Goal: Check status

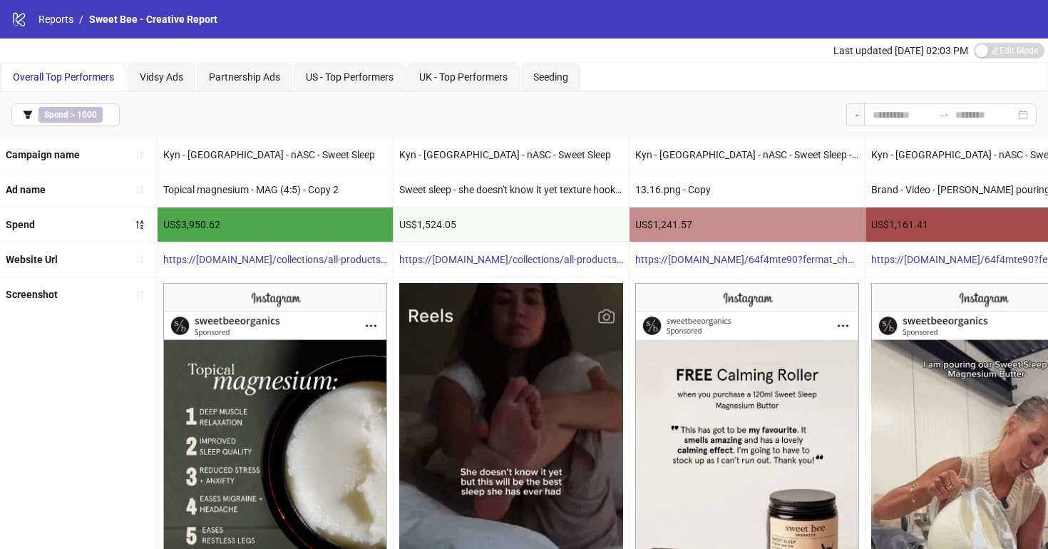
click at [881, 49] on span "Last updated Sep 28, 02:03 PM" at bounding box center [900, 50] width 135 height 11
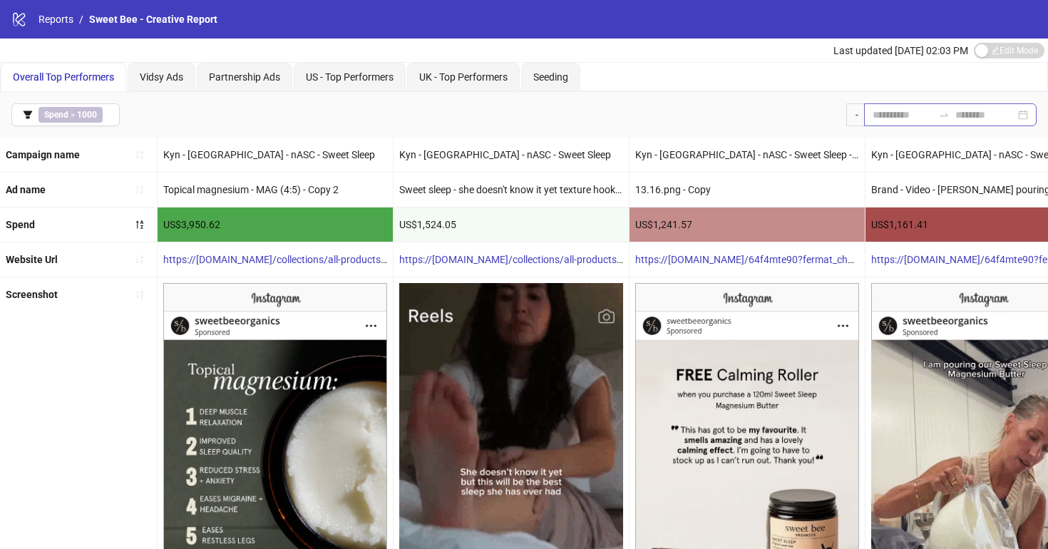
click at [932, 120] on div at bounding box center [943, 114] width 23 height 11
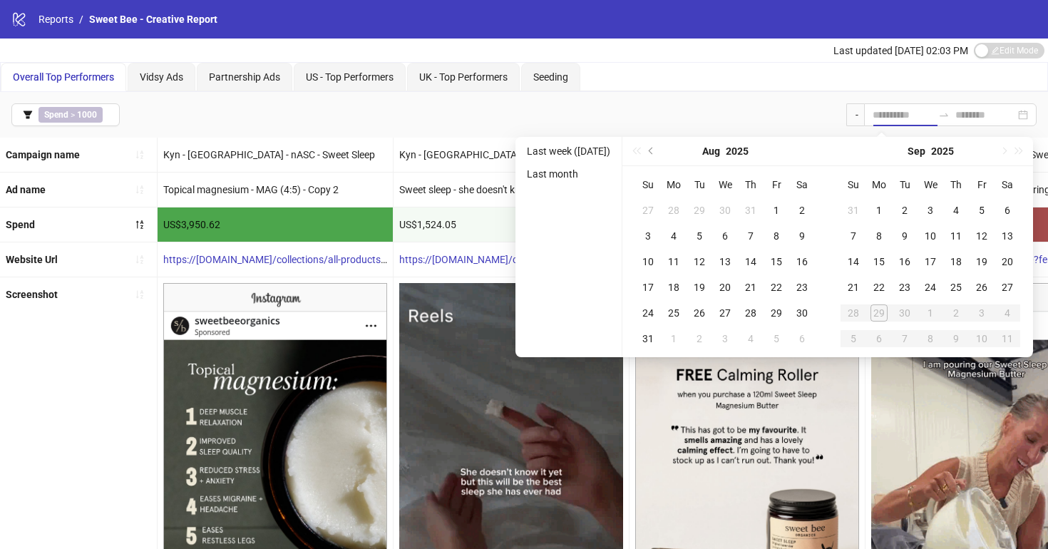
click at [868, 91] on div "Overall Top Performers Vidsy Ads Partnership Ads US - Top Performers UK - Top P…" at bounding box center [524, 77] width 1048 height 30
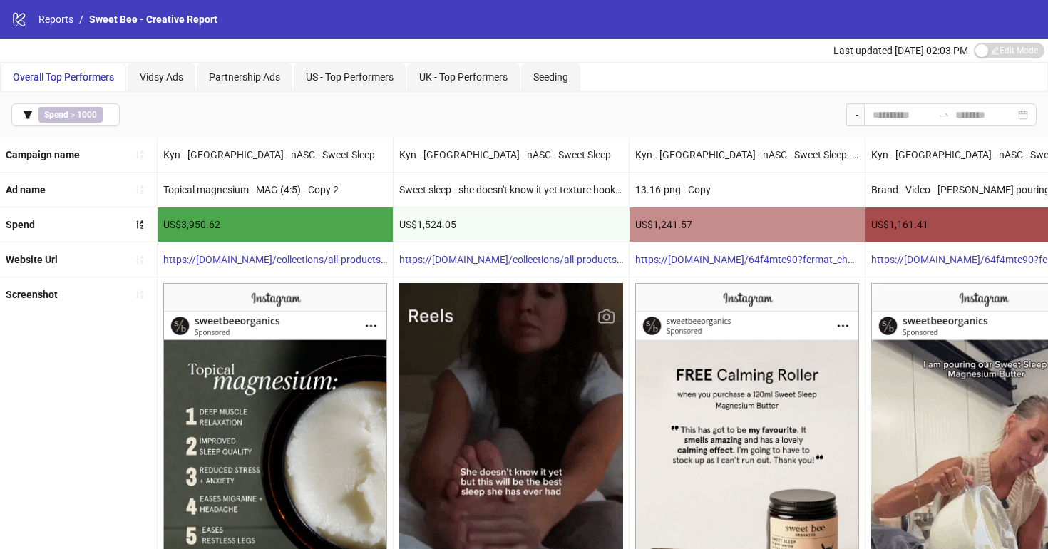
click at [859, 37] on div "logo/logo-mobile Reports / Sweet Bee - Creative Report" at bounding box center [524, 19] width 1048 height 38
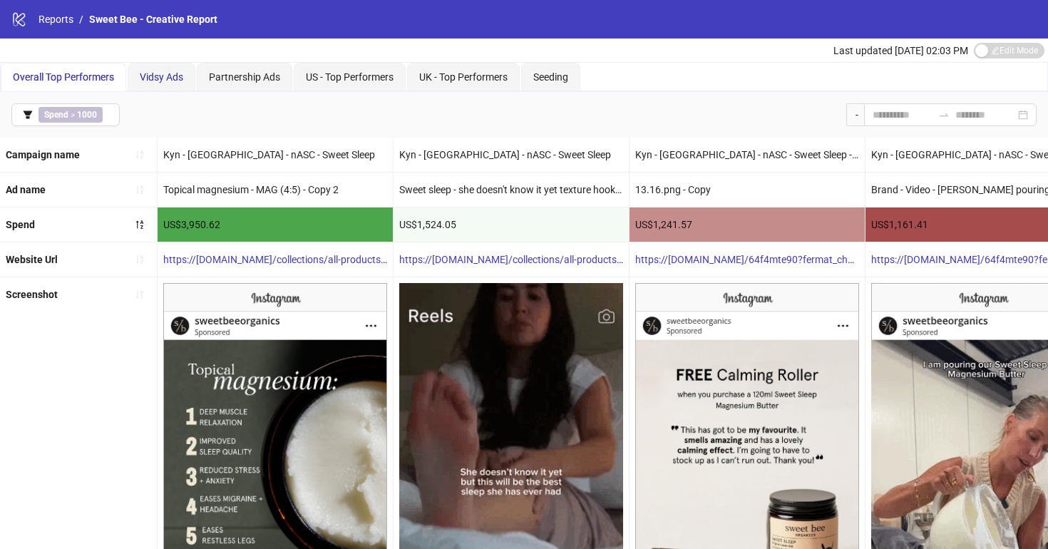
click at [166, 73] on span "Vidsy Ads" at bounding box center [161, 76] width 43 height 11
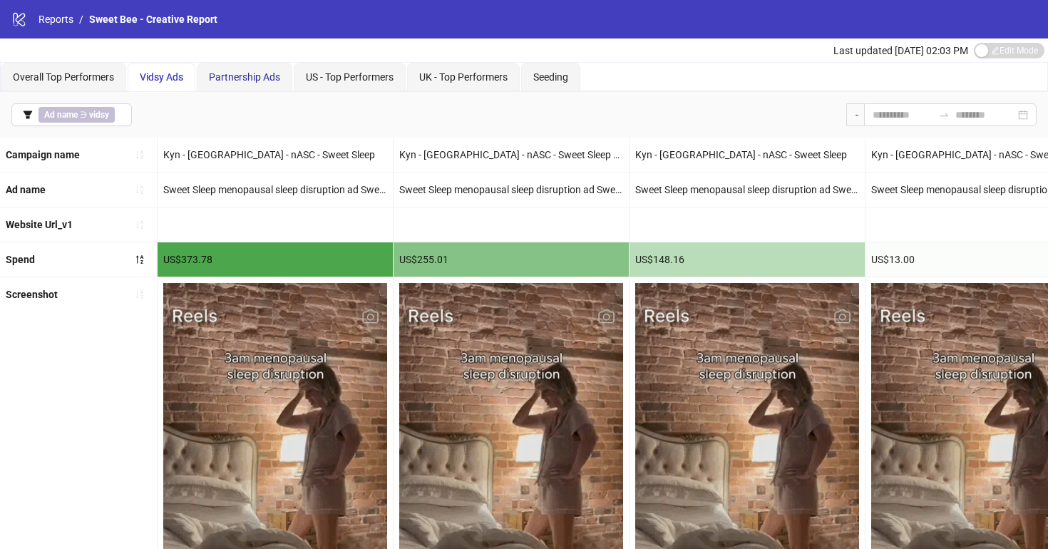
click at [260, 83] on div "Partnership Ads" at bounding box center [244, 77] width 71 height 16
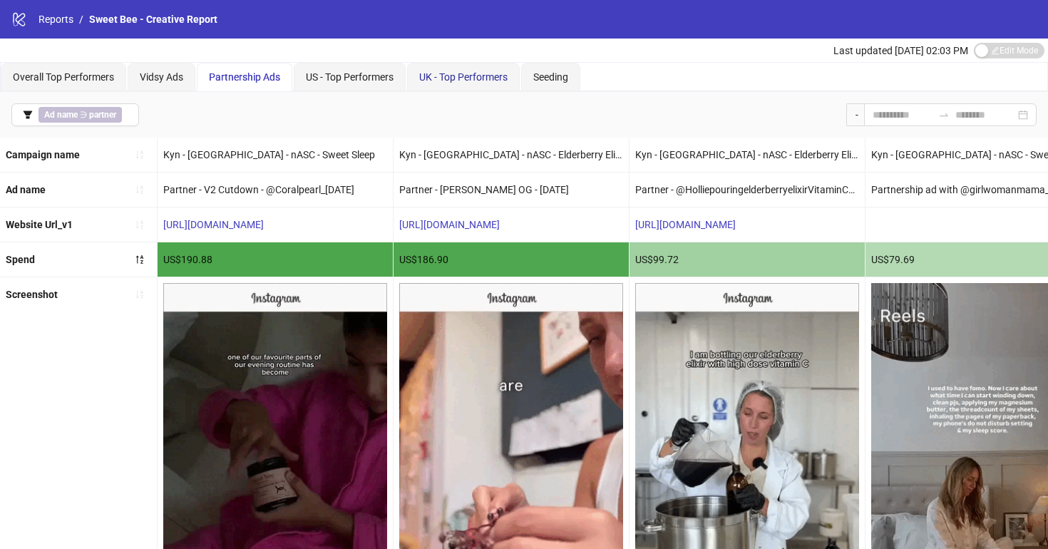
click at [469, 81] on span "UK - Top Performers" at bounding box center [463, 76] width 88 height 11
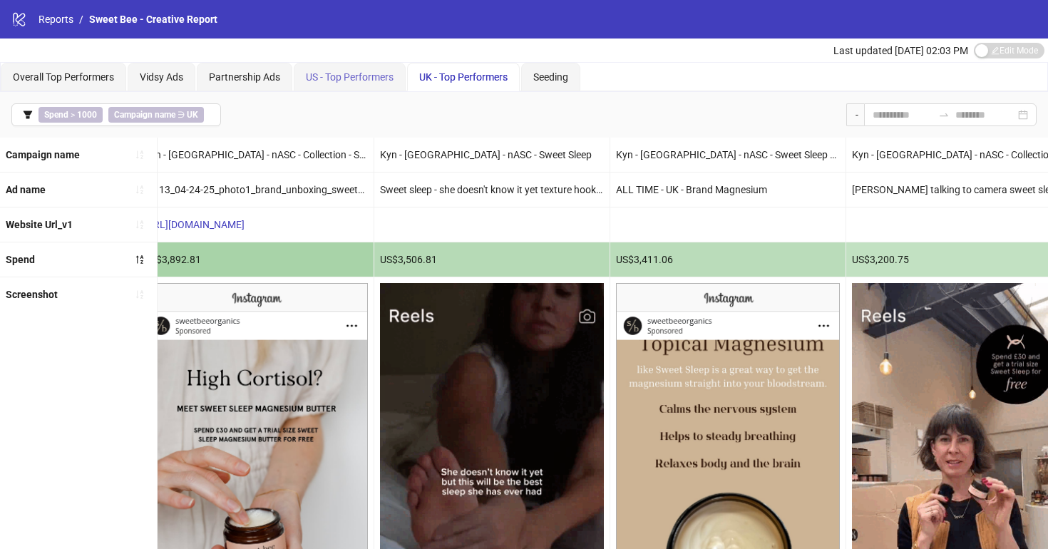
click at [396, 81] on div "US - Top Performers" at bounding box center [350, 77] width 112 height 29
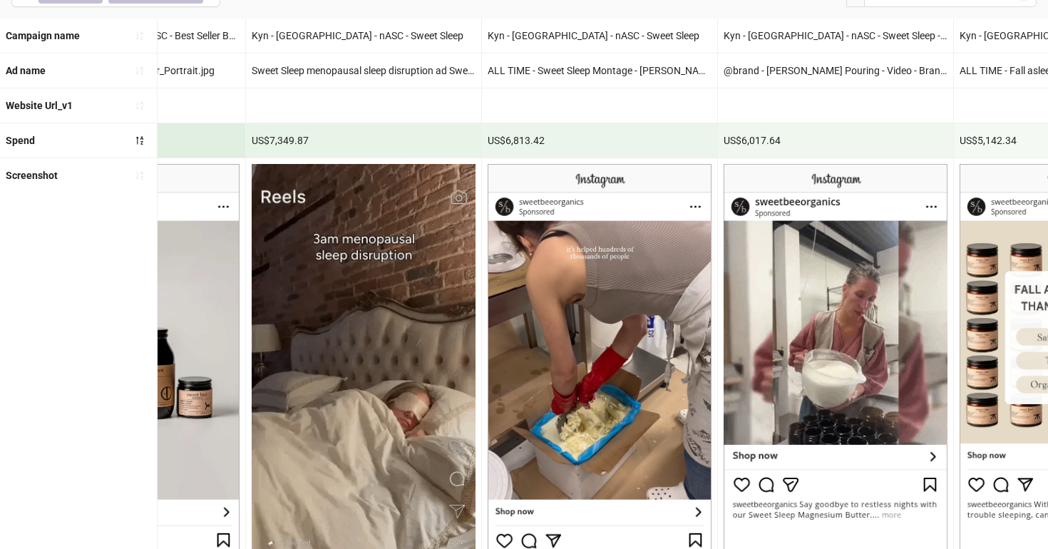
scroll to position [0, 2283]
